Goal: Task Accomplishment & Management: Use online tool/utility

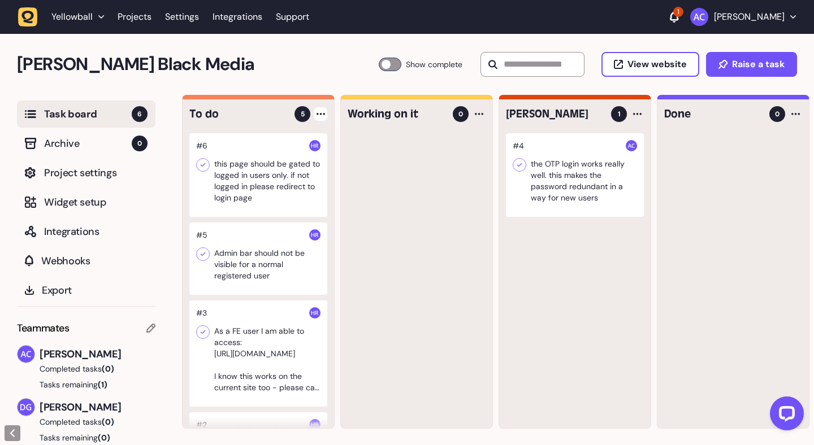
click at [322, 117] on div at bounding box center [321, 114] width 14 height 14
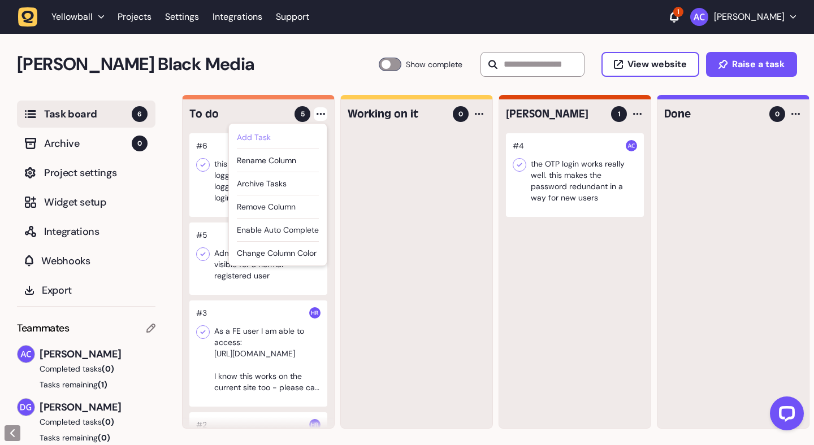
click at [306, 132] on div "Add Task" at bounding box center [278, 137] width 82 height 11
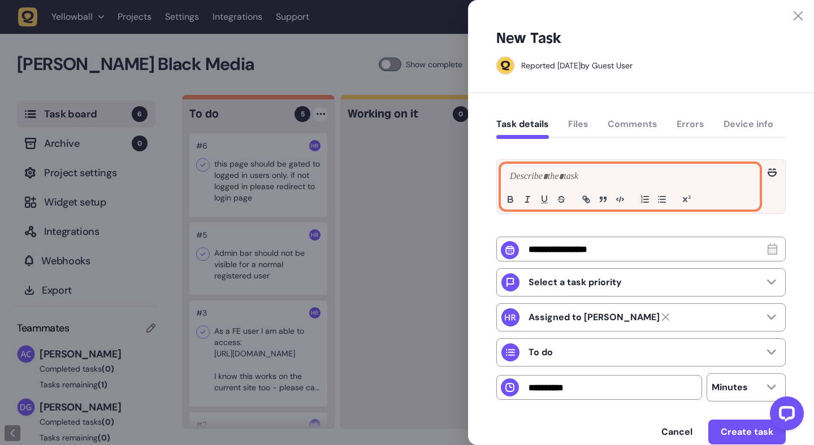
click at [525, 172] on p at bounding box center [630, 177] width 246 height 14
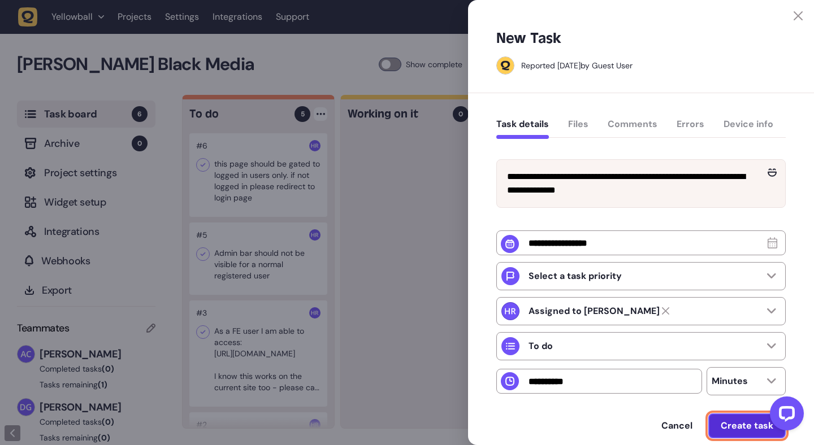
click at [735, 439] on button "Create task" at bounding box center [746, 426] width 77 height 25
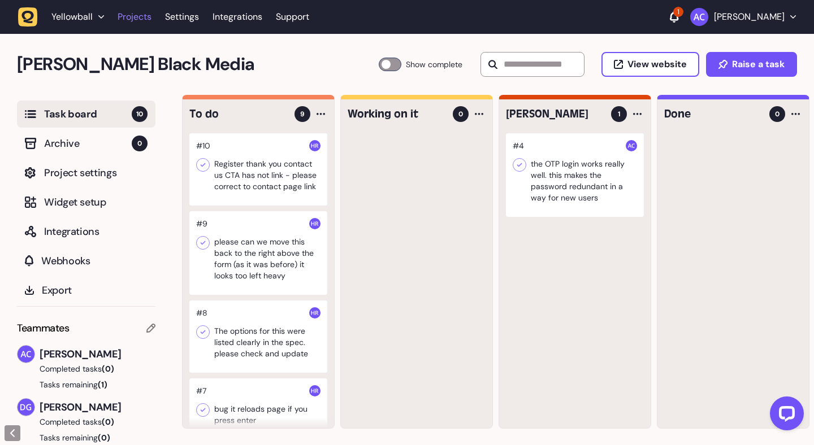
click at [138, 21] on link "Projects" at bounding box center [135, 17] width 34 height 20
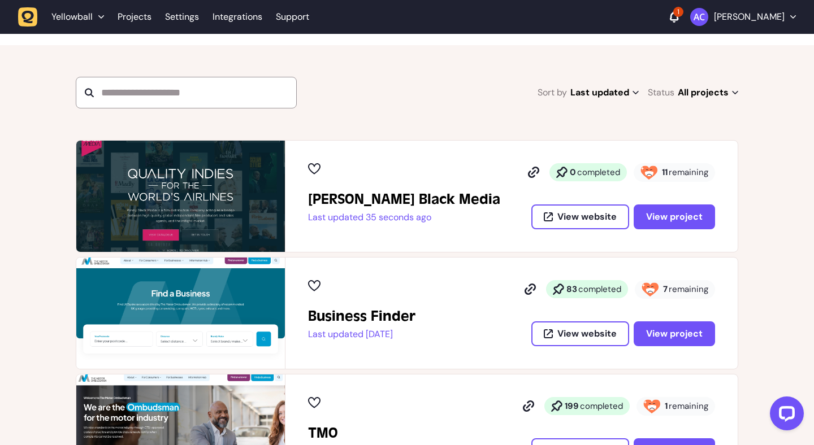
scroll to position [154, 0]
